Goal: Task Accomplishment & Management: Use online tool/utility

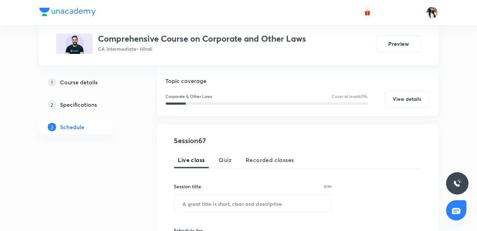
scroll to position [117, 0]
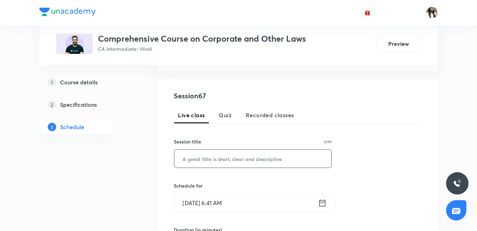
paste input "Deposits last session"
type input "Deposits last session"
click at [319, 200] on icon at bounding box center [322, 203] width 9 height 10
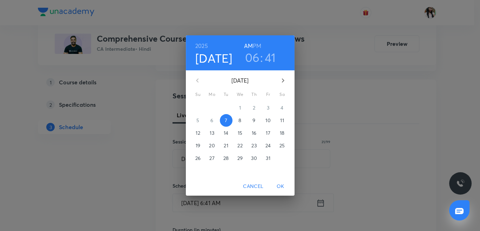
click at [251, 56] on h3 "06" at bounding box center [252, 57] width 15 height 15
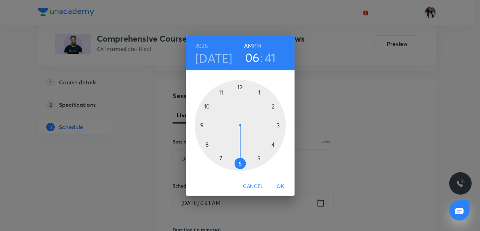
click at [200, 123] on div at bounding box center [240, 125] width 91 height 91
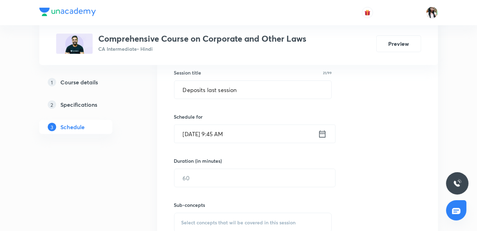
scroll to position [195, 0]
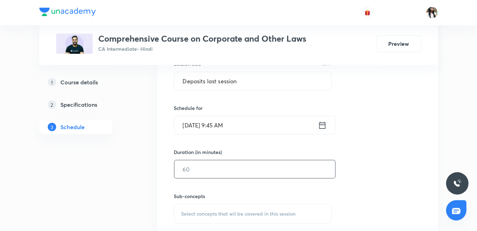
click at [213, 174] on input "text" at bounding box center [254, 170] width 161 height 18
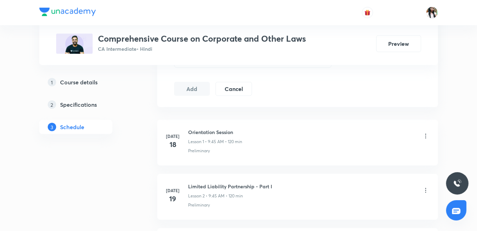
scroll to position [272, 0]
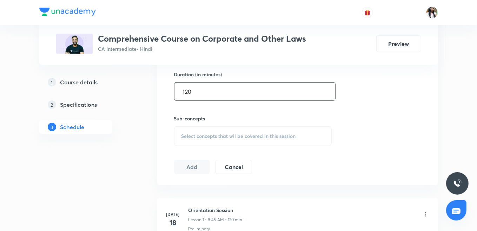
type input "120"
click at [218, 130] on div "Select concepts that wil be covered in this session" at bounding box center [253, 137] width 158 height 20
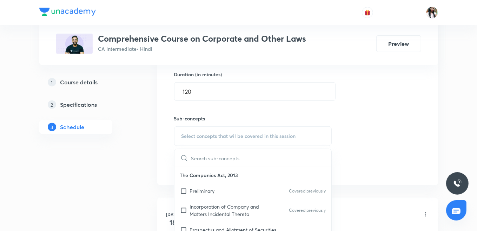
click at [219, 195] on div "Preliminary Covered previously" at bounding box center [252, 191] width 157 height 16
checkbox input "true"
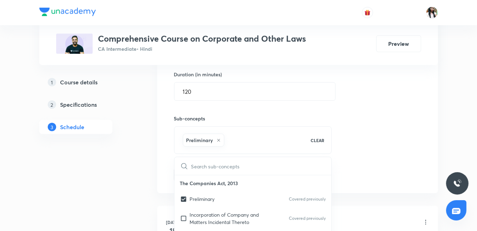
click at [159, 166] on div "Session 67 Live class Quiz Recorded classes Session title 21/99 Deposits last s…" at bounding box center [297, 59] width 281 height 270
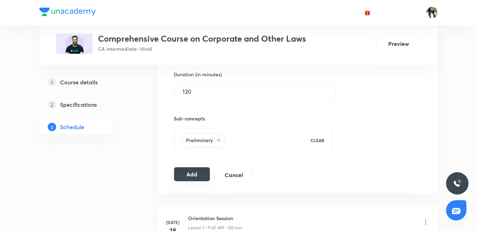
click at [186, 171] on button "Add" at bounding box center [192, 175] width 36 height 14
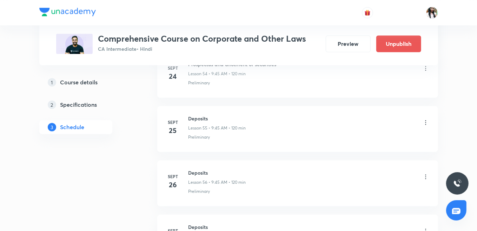
scroll to position [3693, 0]
